Goal: Entertainment & Leisure: Consume media (video, audio)

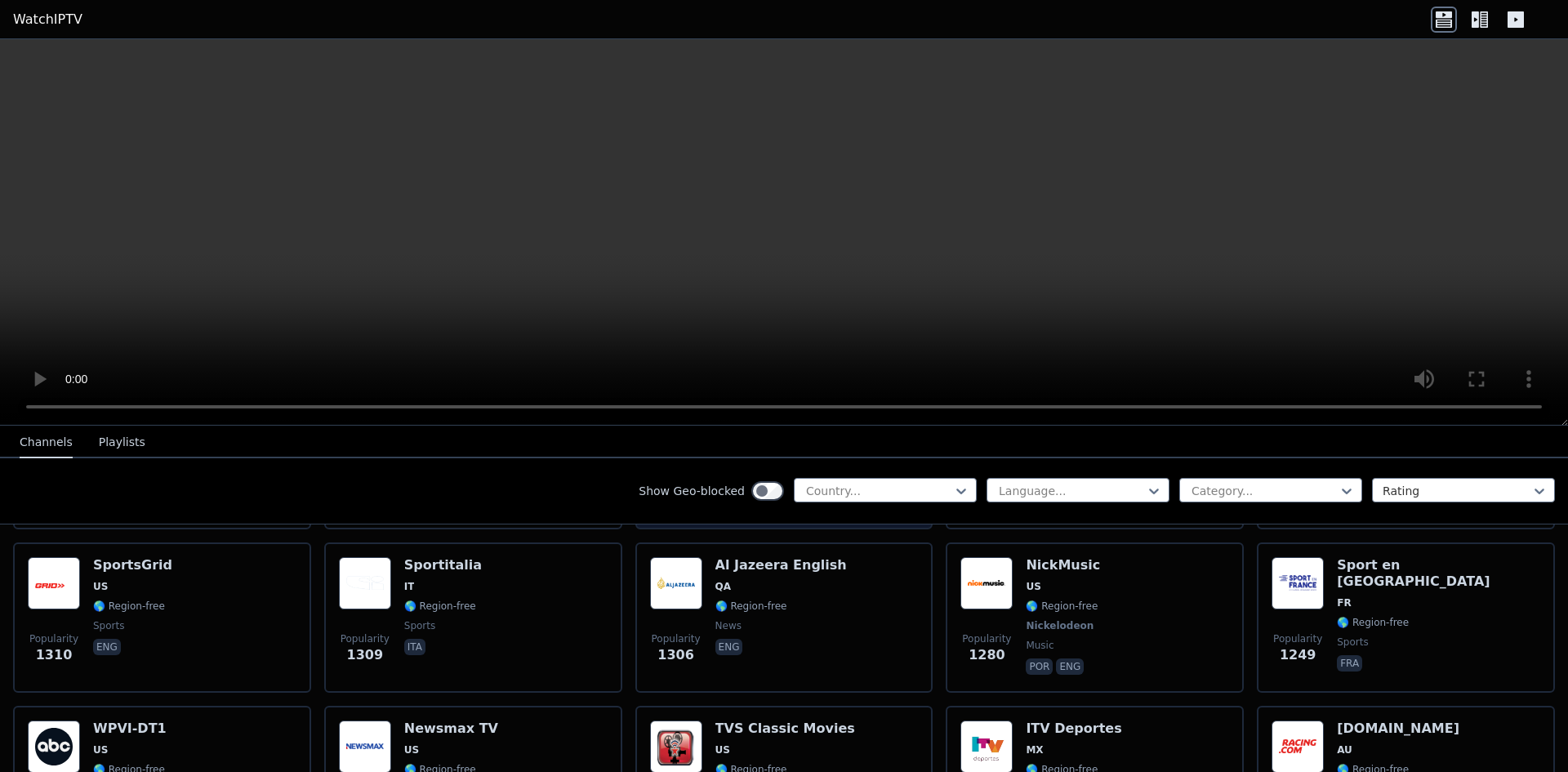
scroll to position [1961, 0]
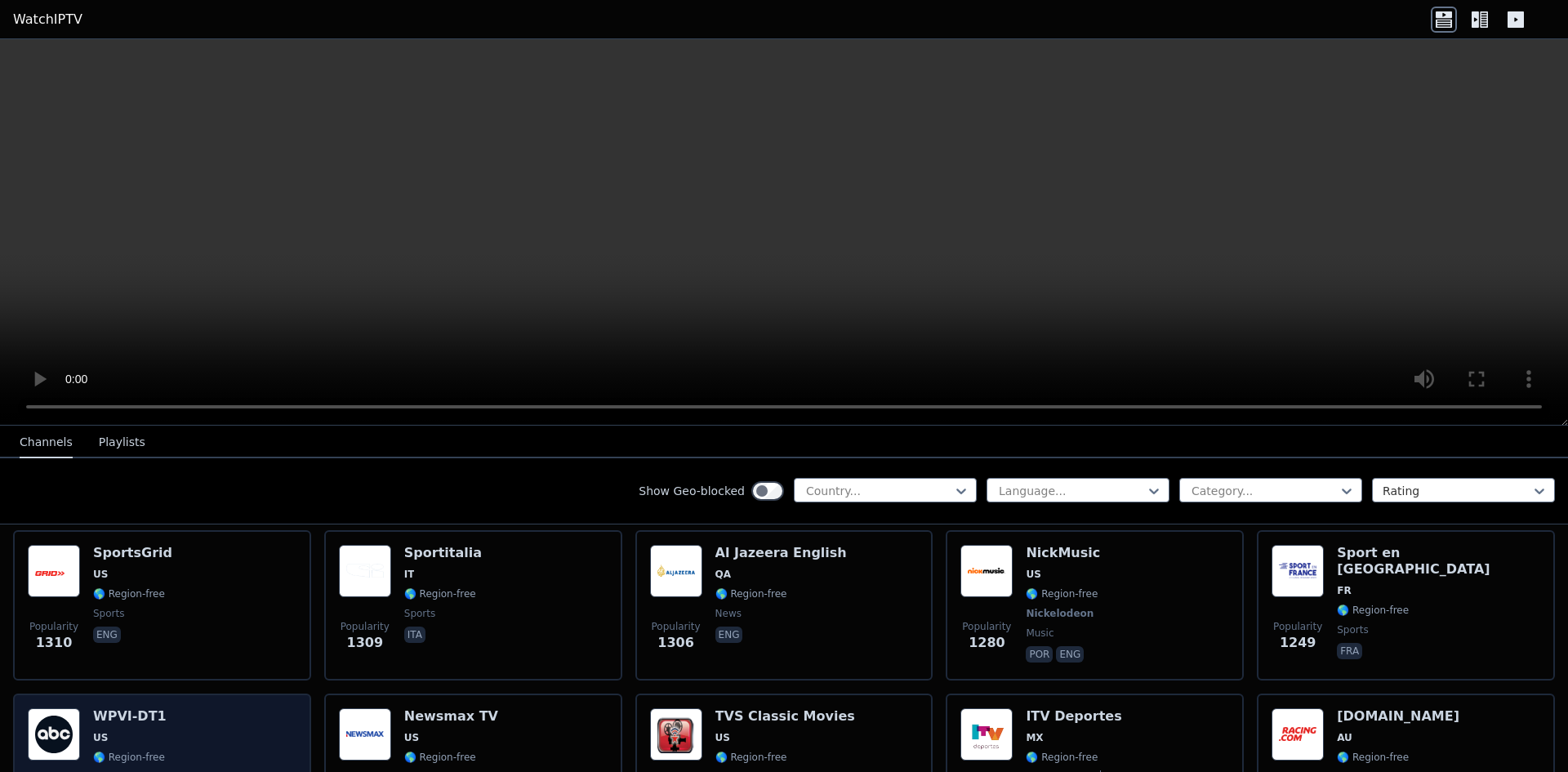
click at [174, 714] on div "Popularity 1199 WPVI-DT1 US 🌎 Region-free ABC news eng" at bounding box center [162, 769] width 269 height 121
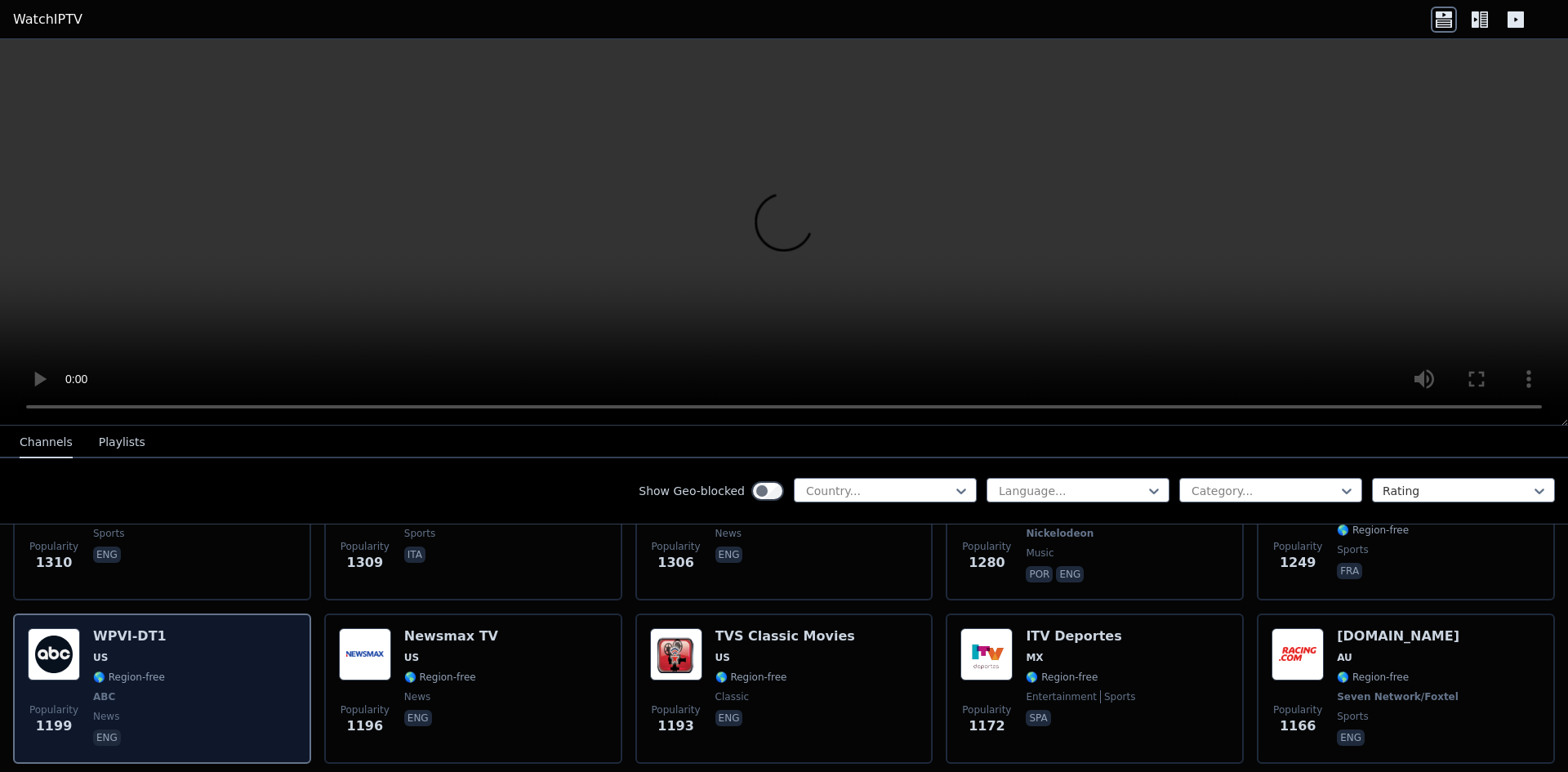
scroll to position [2043, 0]
click at [114, 689] on span "ABC" at bounding box center [130, 695] width 73 height 13
